Goal: Navigation & Orientation: Find specific page/section

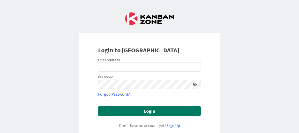
scroll to position [83, 0]
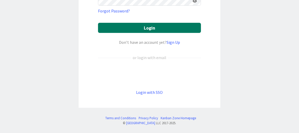
type input "[EMAIL_ADDRESS][DOMAIN_NAME]"
click at [141, 26] on button "Login" at bounding box center [149, 28] width 103 height 10
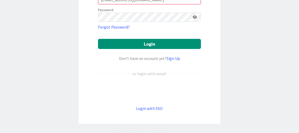
scroll to position [99, 0]
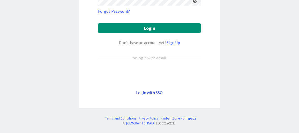
click at [151, 91] on link "Login with SSO" at bounding box center [149, 92] width 27 height 5
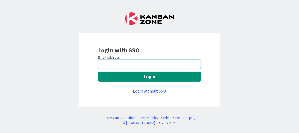
click at [117, 67] on input "email" at bounding box center [149, 63] width 103 height 9
type input "[EMAIL_ADDRESS][DOMAIN_NAME]"
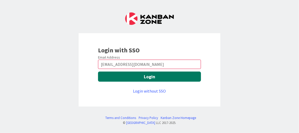
click at [146, 77] on button "Login" at bounding box center [149, 76] width 103 height 10
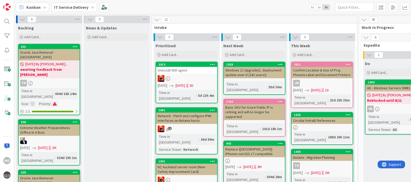
click at [177, 10] on div "Kanban IT Service Delivery 1x 2x 3x" at bounding box center [212, 7] width 397 height 14
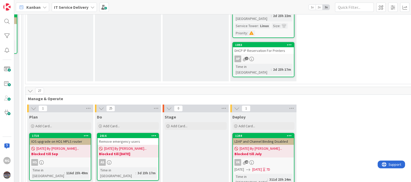
scroll to position [162, 336]
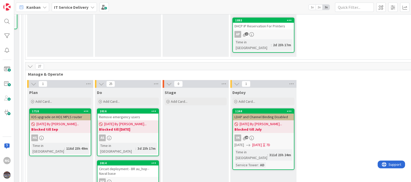
click at [49, 122] on span "[DATE] By [PERSON_NAME]..." at bounding box center [57, 124] width 42 height 5
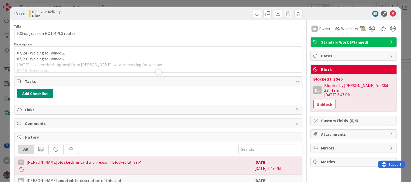
click at [99, 59] on div at bounding box center [158, 65] width 288 height 13
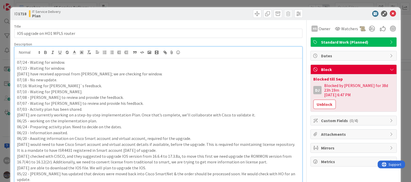
click at [92, 89] on p "07/10 - Waiting for [PERSON_NAME]." at bounding box center [158, 92] width 283 height 6
click at [299, 14] on icon at bounding box center [393, 14] width 6 height 6
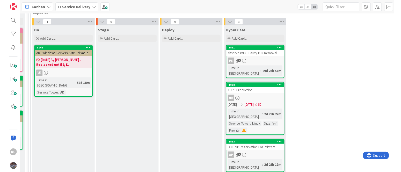
scroll to position [0, 336]
